Goal: Information Seeking & Learning: Learn about a topic

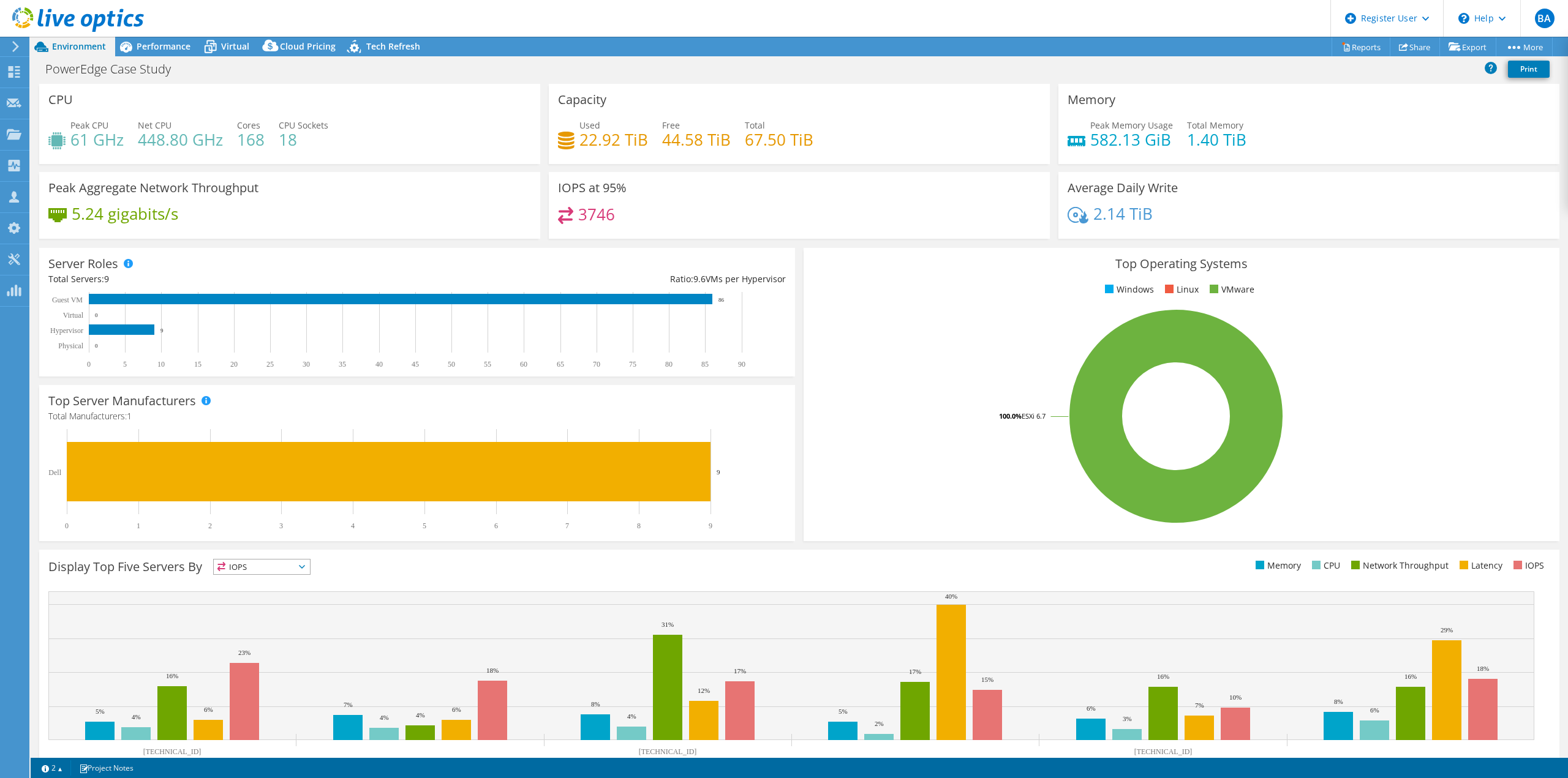
select select "USD"
click at [166, 39] on div "Performance" at bounding box center [157, 47] width 84 height 20
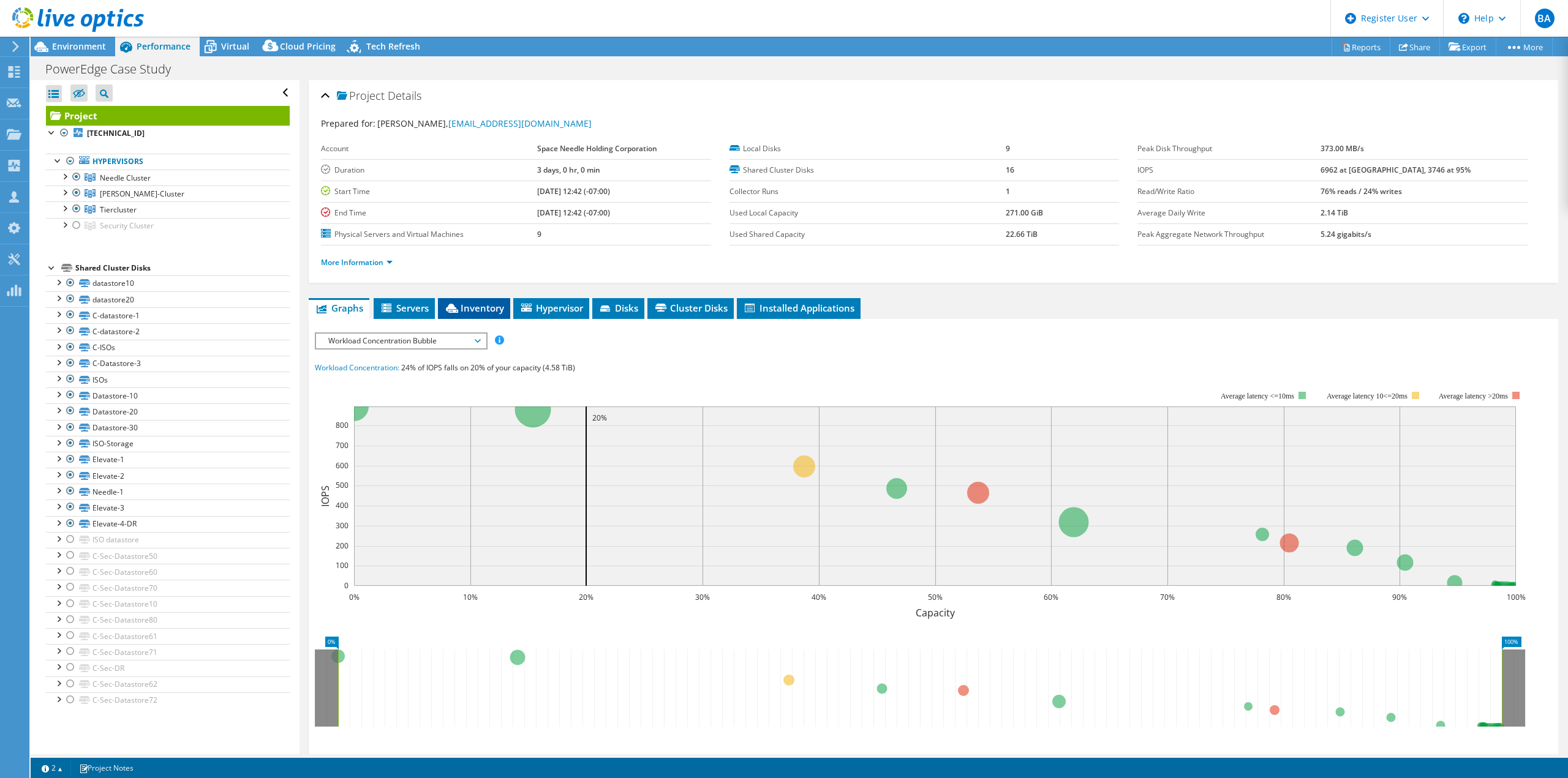
click at [480, 305] on span "Inventory" at bounding box center [473, 308] width 60 height 13
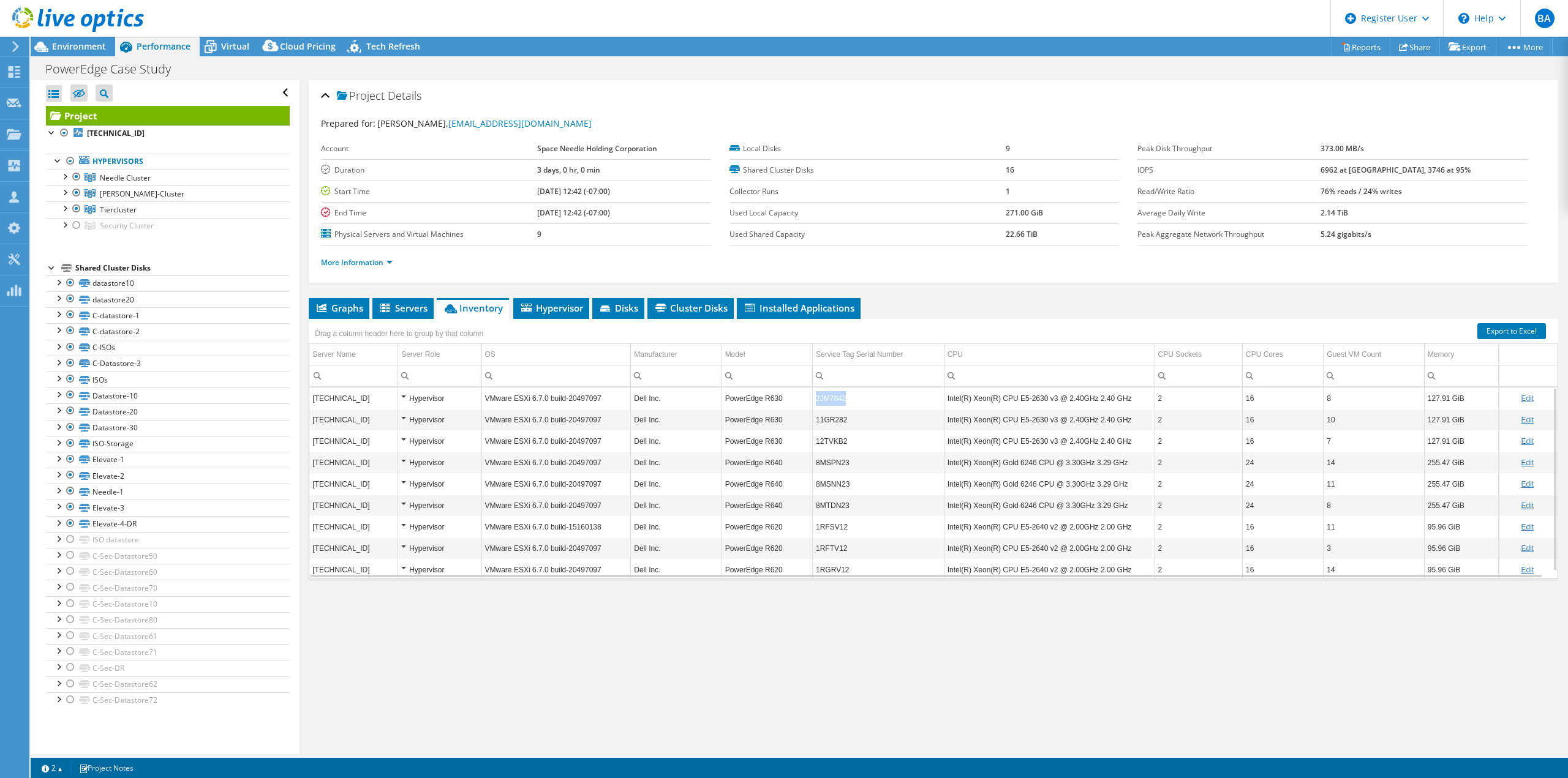
copy td "2JM7842"
drag, startPoint x: 813, startPoint y: 399, endPoint x: 848, endPoint y: 401, distance: 35.1
click at [848, 401] on td "2JM7842" at bounding box center [878, 399] width 132 height 22
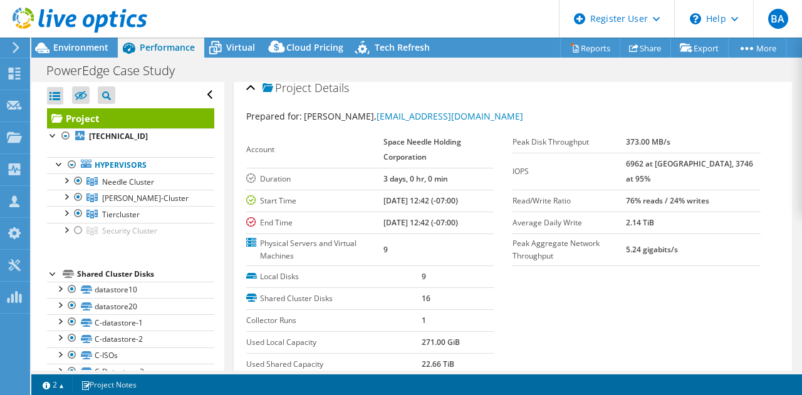
scroll to position [16, 0]
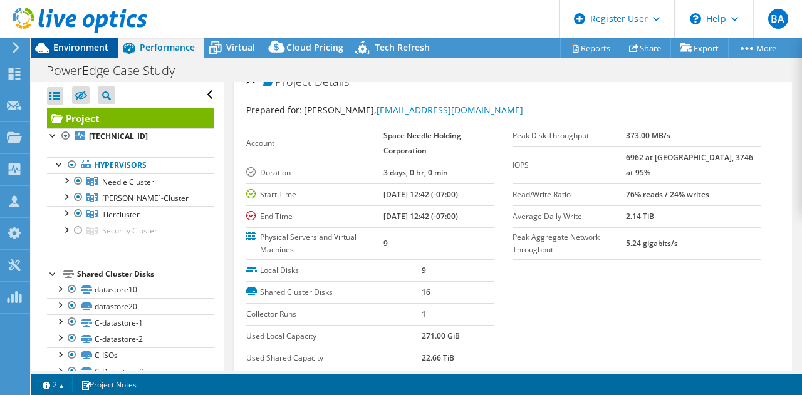
click at [74, 44] on span "Environment" at bounding box center [80, 47] width 55 height 12
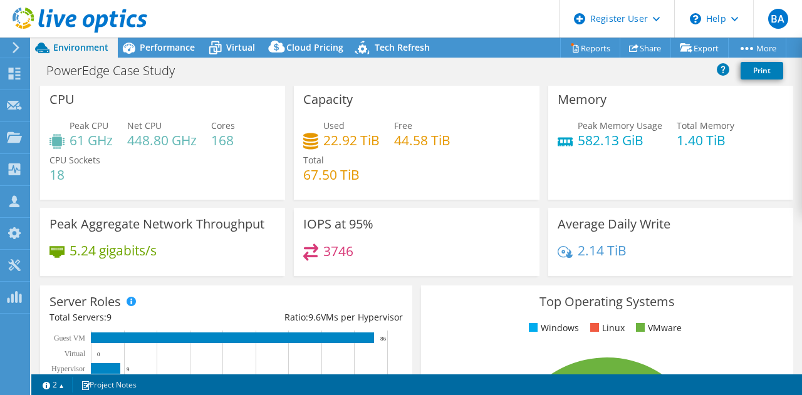
scroll to position [0, 0]
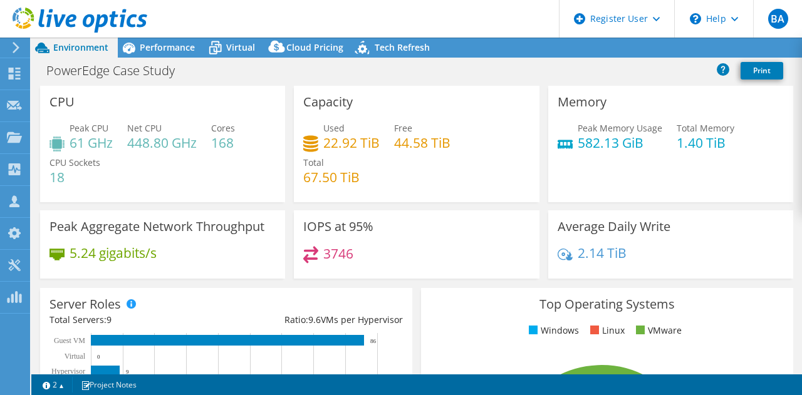
select select "USD"
